Goal: Use online tool/utility

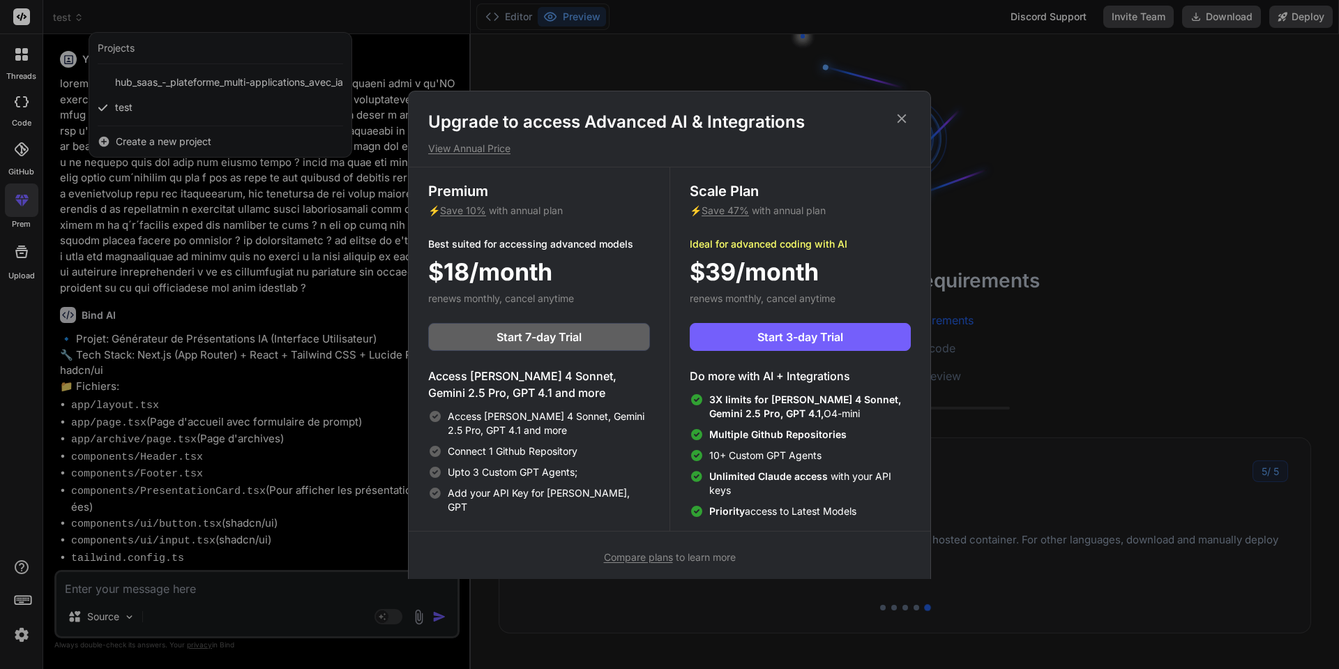
scroll to position [13249, 0]
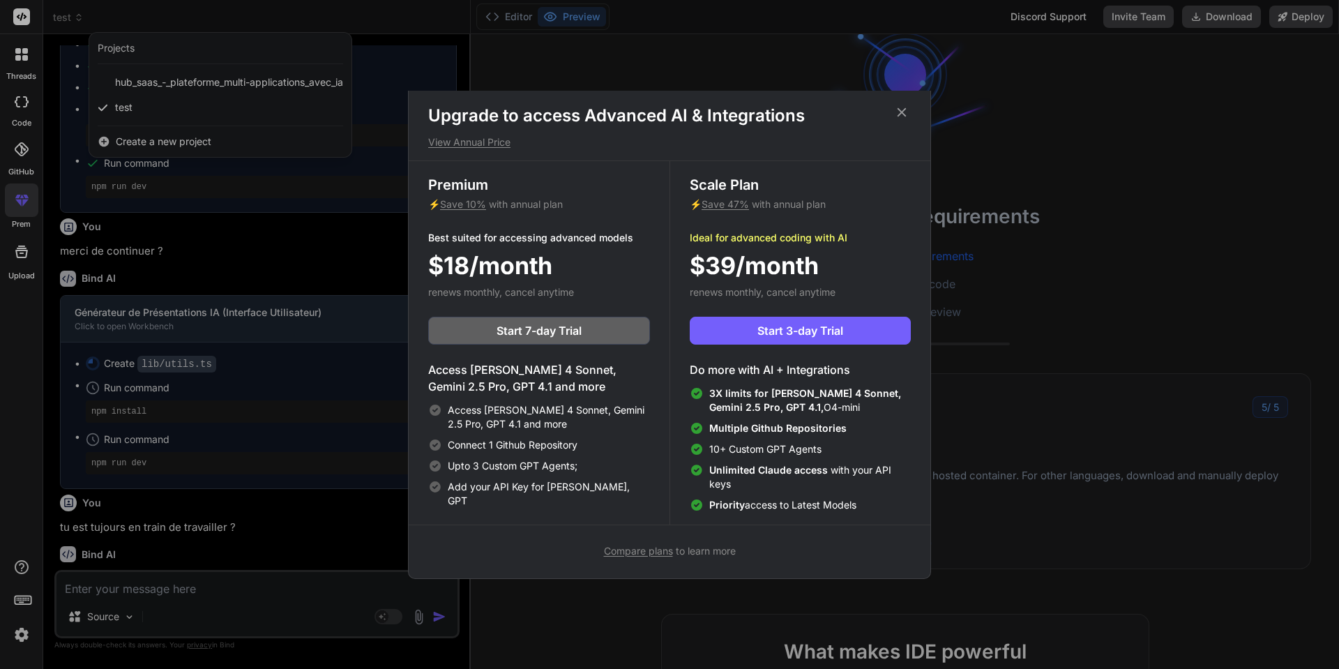
click at [903, 107] on icon at bounding box center [901, 112] width 15 height 15
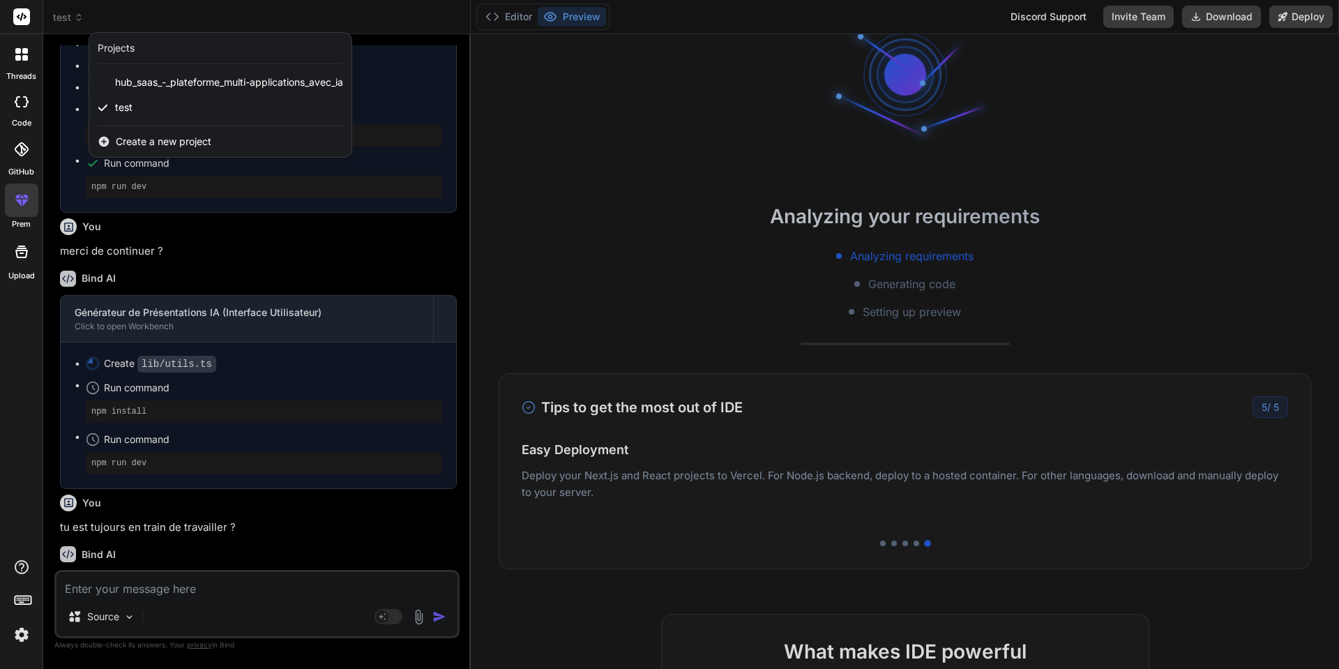
click at [1231, 20] on div at bounding box center [669, 334] width 1339 height 669
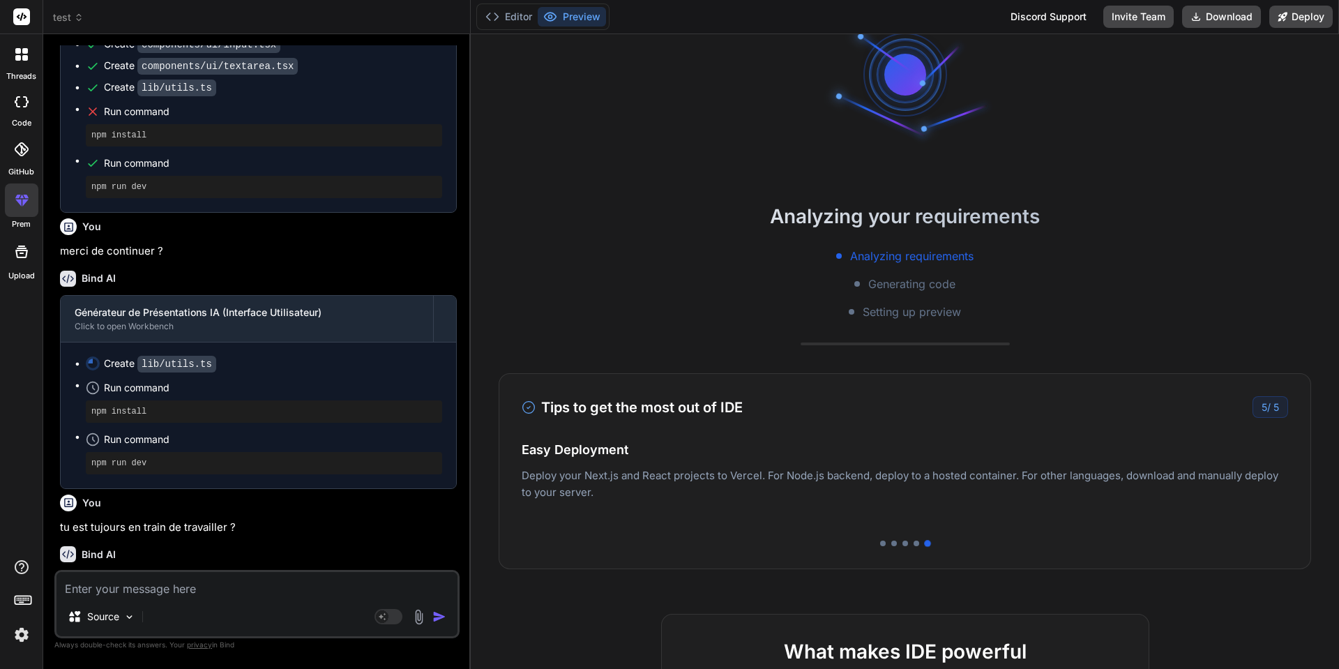
click at [22, 98] on icon at bounding box center [22, 101] width 14 height 11
click at [20, 107] on icon at bounding box center [18, 101] width 6 height 11
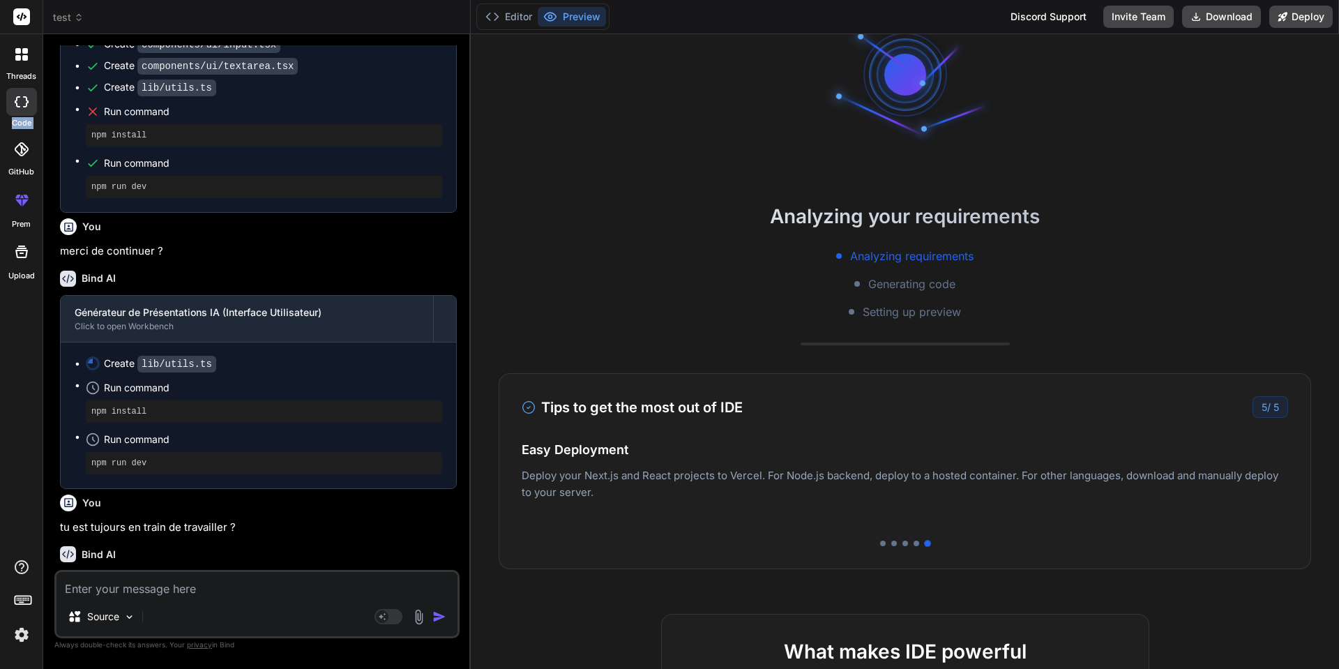
type textarea "x"
click at [516, 12] on button "Editor" at bounding box center [509, 17] width 58 height 20
